Goal: Register for event/course

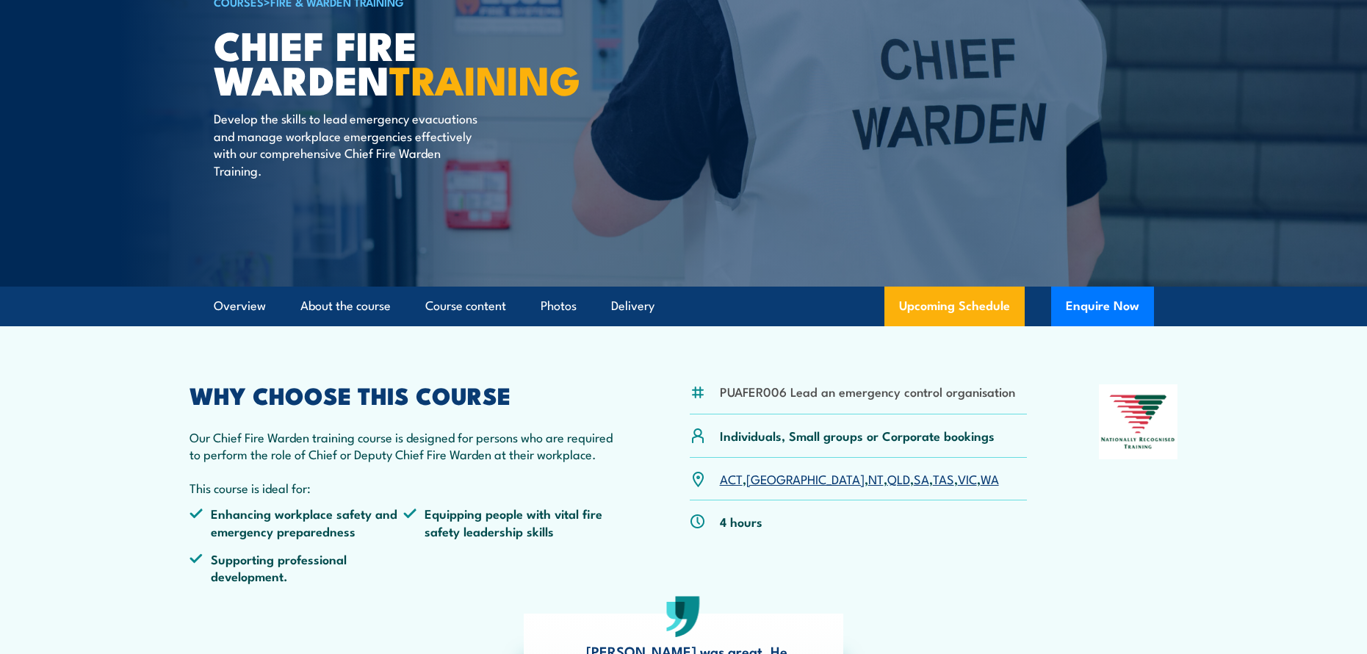
scroll to position [147, 0]
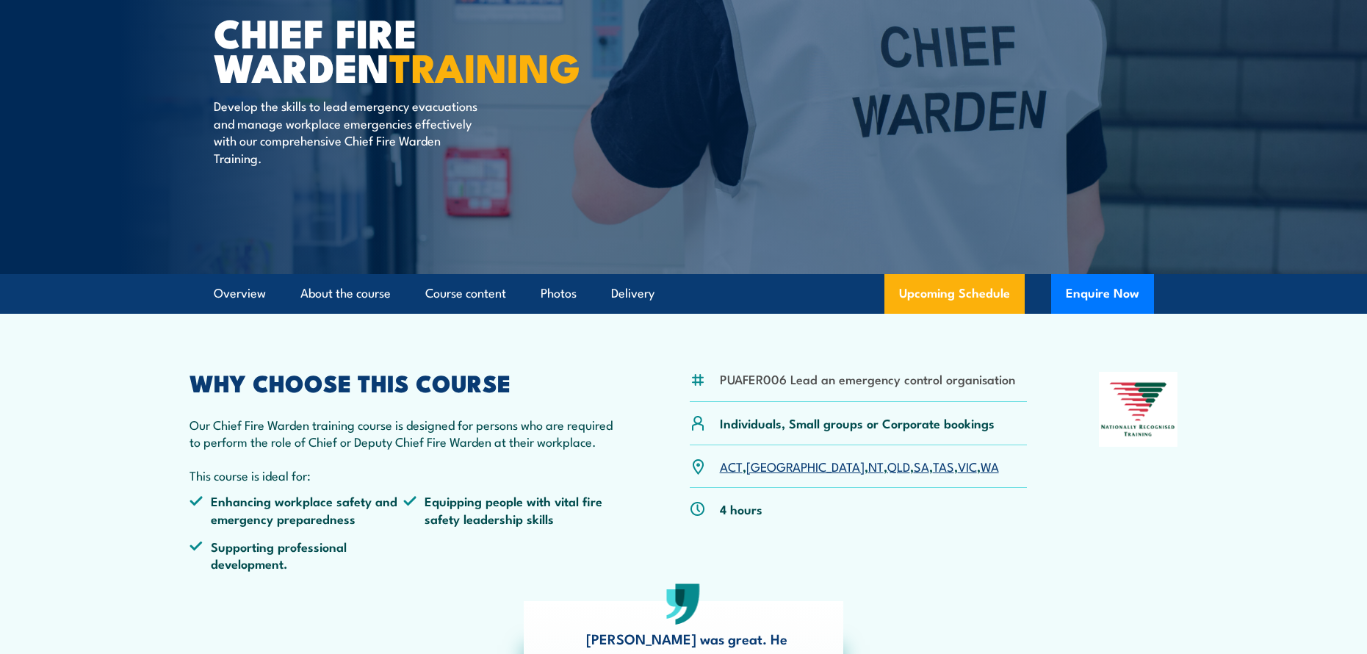
click at [958, 472] on link "VIC" at bounding box center [967, 466] width 19 height 18
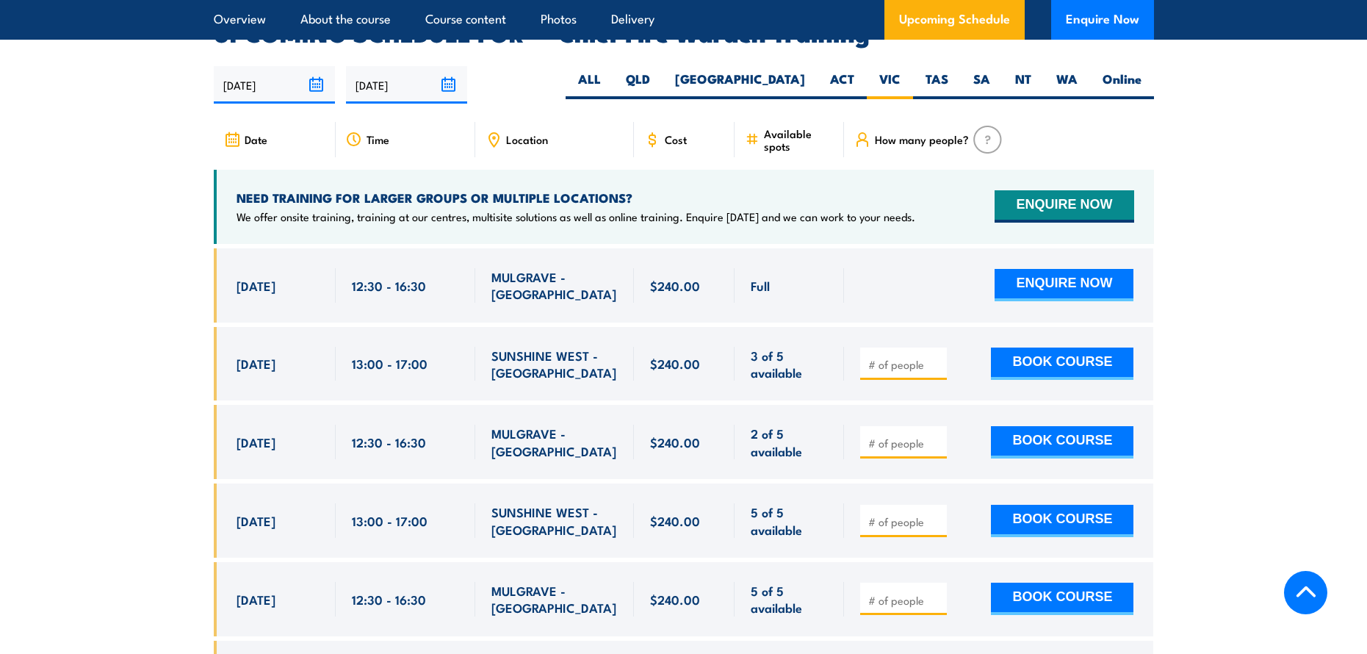
drag, startPoint x: 235, startPoint y: 419, endPoint x: 830, endPoint y: 425, distance: 595.5
click at [830, 425] on div "[DATE] 12:30 - 12:30" at bounding box center [684, 442] width 940 height 74
copy div "23 Sep, 2025 12:30 - 16:30 MULGRAVE - VIC 2 of 5 available $240.00 $240.00 2 of…"
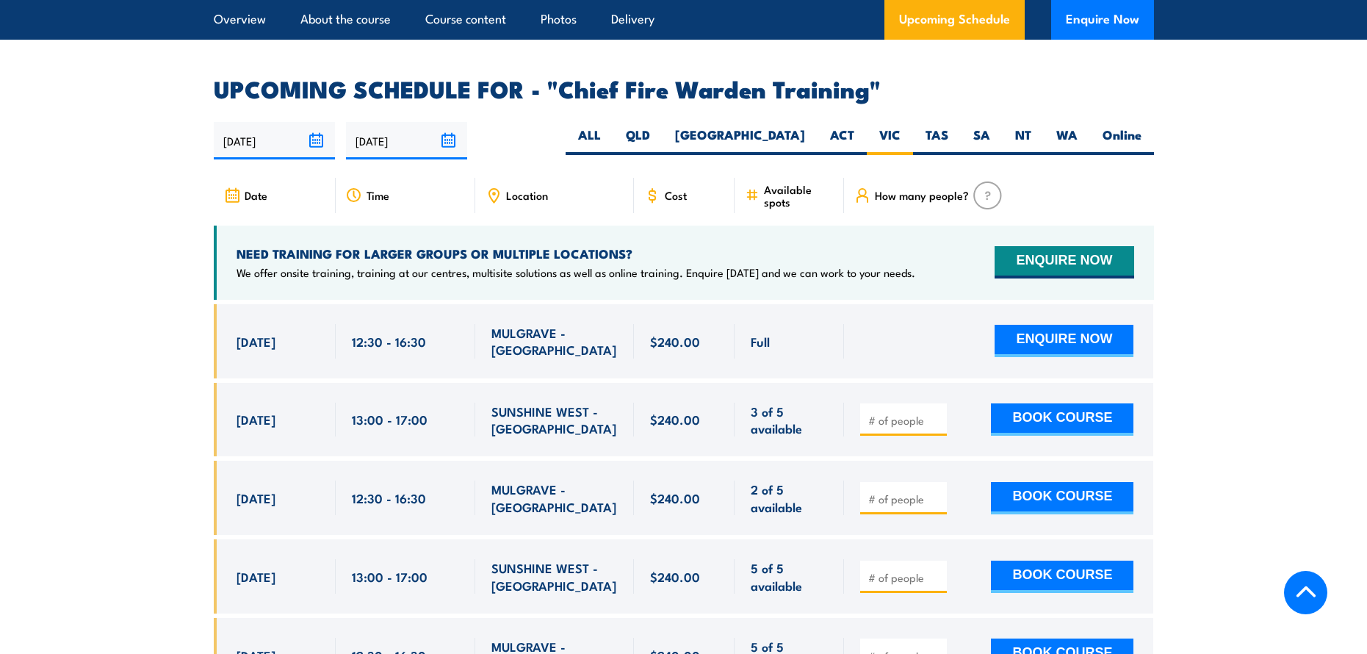
scroll to position [2546, 0]
